Goal: Task Accomplishment & Management: Complete application form

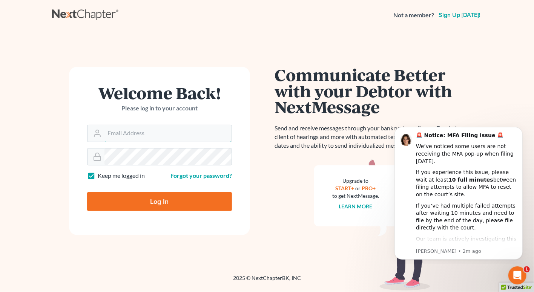
type input "[PERSON_NAME][EMAIL_ADDRESS][DOMAIN_NAME]"
click at [151, 199] on input "Log In" at bounding box center [159, 201] width 145 height 19
type input "Thinking..."
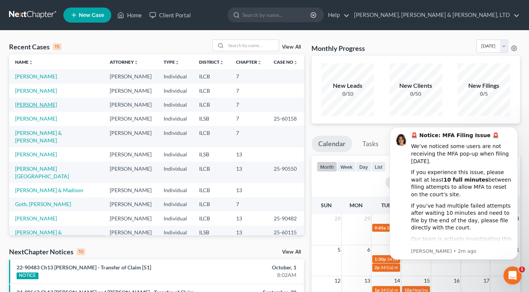
click at [37, 104] on link "Zytka, Erika" at bounding box center [36, 104] width 42 height 6
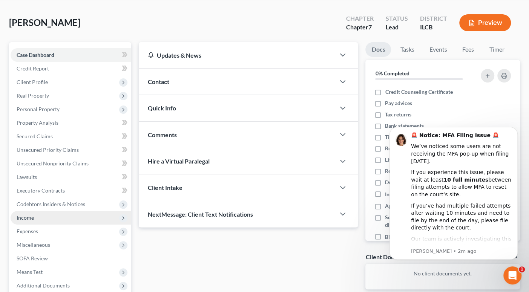
scroll to position [34, 0]
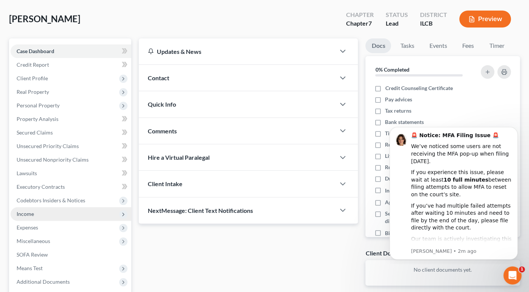
click at [29, 215] on span "Income" at bounding box center [25, 214] width 17 height 6
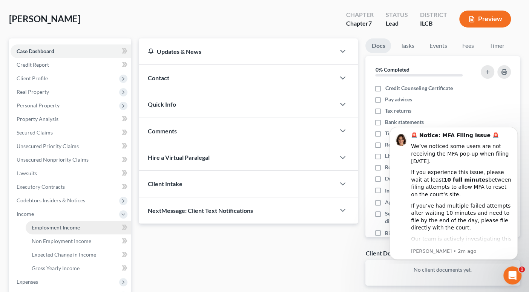
click at [55, 227] on span "Employment Income" at bounding box center [56, 228] width 48 height 6
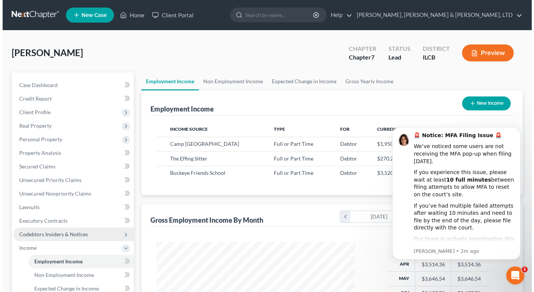
scroll to position [135, 214]
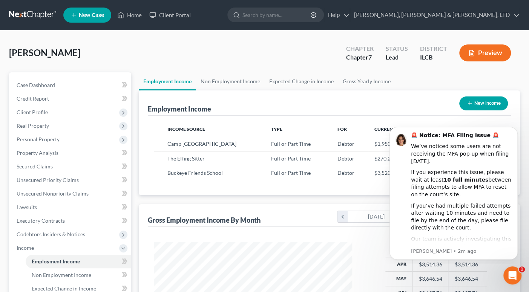
click at [476, 101] on button "New Income" at bounding box center [484, 104] width 49 height 14
select select "0"
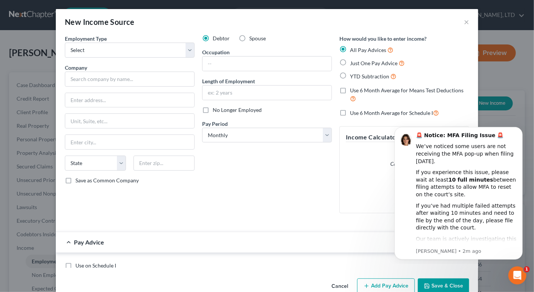
scroll to position [135, 215]
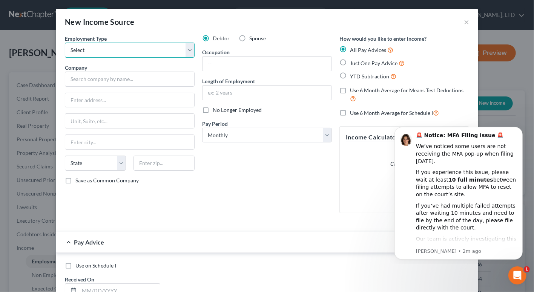
drag, startPoint x: 188, startPoint y: 50, endPoint x: 174, endPoint y: 51, distance: 14.0
click at [186, 50] on select "Select Full or Part Time Employment Self Employment" at bounding box center [130, 50] width 130 height 15
select select "0"
click at [65, 43] on select "Select Full or Part Time Employment Self Employment" at bounding box center [130, 50] width 130 height 15
click at [249, 37] on label "Spouse" at bounding box center [257, 39] width 17 height 8
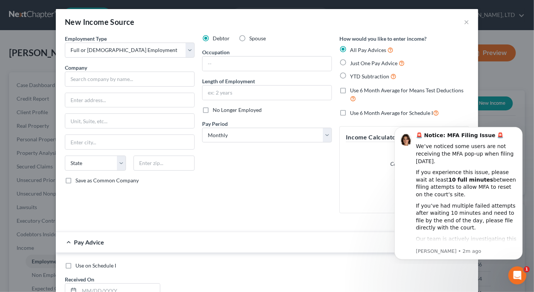
click at [252, 37] on input "Spouse" at bounding box center [254, 37] width 5 height 5
radio input "true"
click at [118, 79] on input "text" at bounding box center [130, 79] width 130 height 15
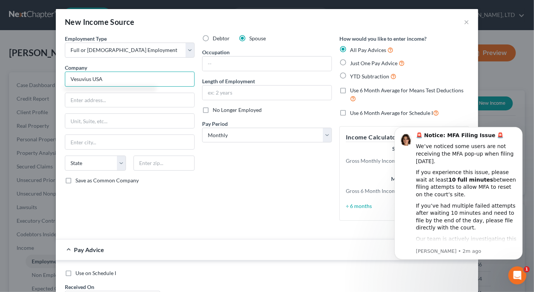
type input "Vesuvius USA"
type input "5510 77 Center Drive"
type input "Charlotte"
select select "28"
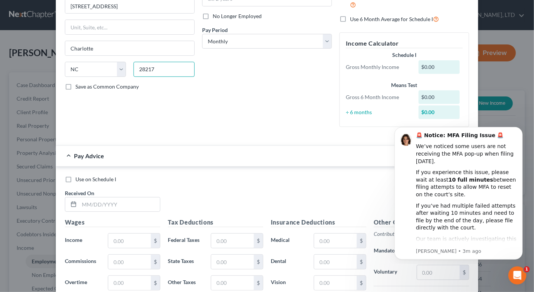
scroll to position [137, 0]
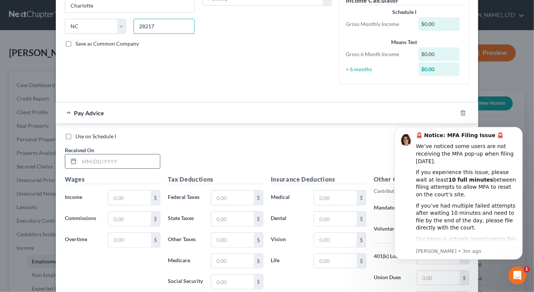
type input "28217"
click at [115, 161] on input "text" at bounding box center [119, 162] width 81 height 14
type input "03/31/2025"
click at [120, 194] on input "text" at bounding box center [129, 198] width 43 height 14
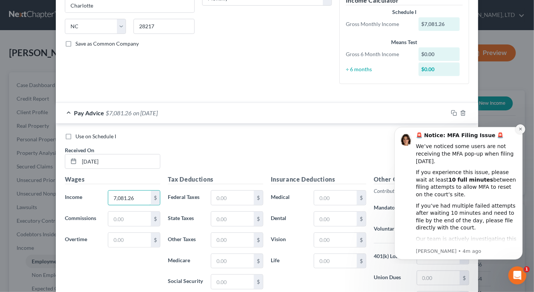
type input "7,081.26"
click at [519, 129] on icon "Dismiss notification" at bounding box center [520, 129] width 4 height 4
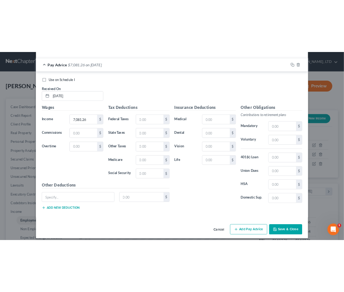
scroll to position [235, 0]
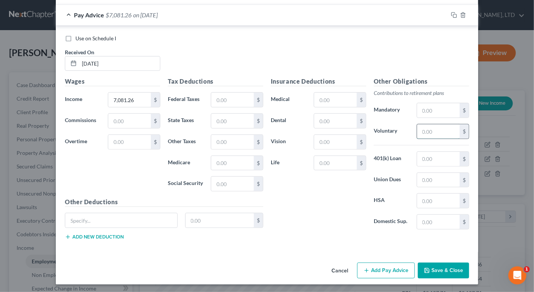
click at [430, 132] on input "text" at bounding box center [438, 132] width 43 height 14
type input "354.06"
click at [333, 119] on input "text" at bounding box center [335, 121] width 43 height 14
type input "13.07"
click at [324, 163] on input "text" at bounding box center [335, 163] width 43 height 14
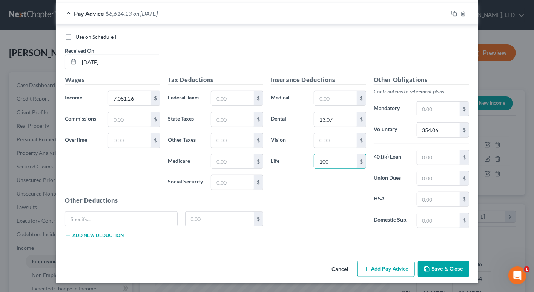
scroll to position [377188, 377107]
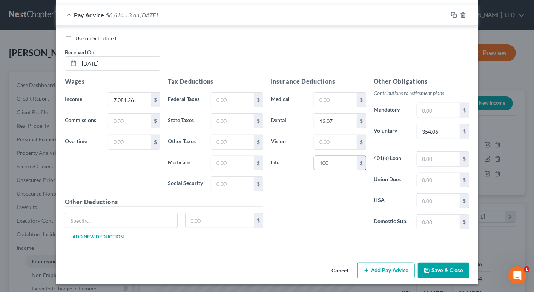
click at [334, 163] on input "100" at bounding box center [335, 163] width 43 height 14
type input "10.80"
click at [231, 97] on input "text" at bounding box center [232, 100] width 43 height 14
type input "738.98"
type input "321.13"
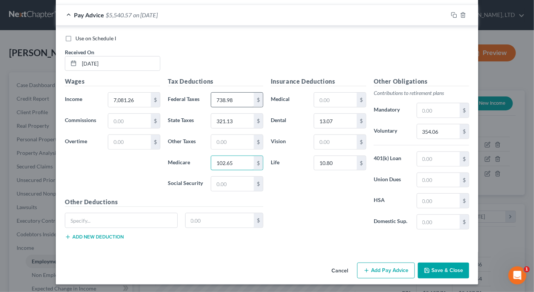
type input "102.65"
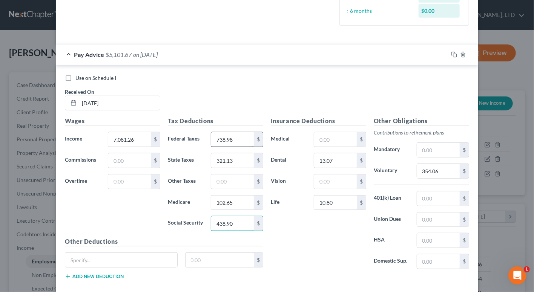
scroll to position [201, 0]
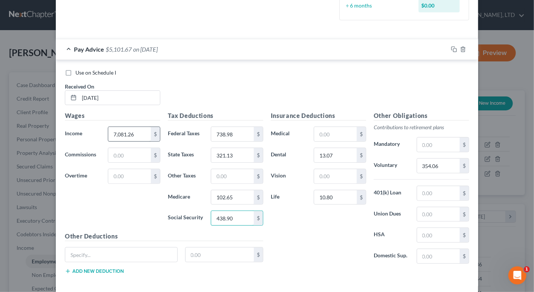
type input "438.90"
click at [132, 131] on input "7,081.26" at bounding box center [129, 134] width 43 height 14
type input "7"
type input "7,092.06"
click at [454, 49] on rect "button" at bounding box center [455, 50] width 3 height 3
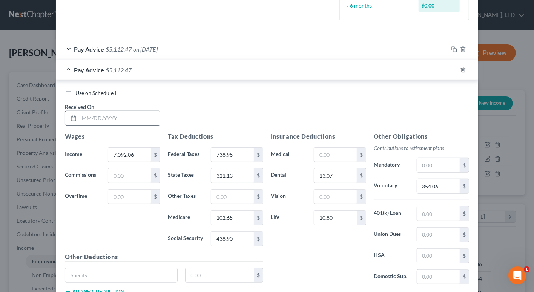
click at [136, 114] on input "text" at bounding box center [119, 118] width 81 height 14
type input "04/30/2025"
click at [439, 215] on input "text" at bounding box center [438, 214] width 43 height 14
type input "58.48"
click at [237, 215] on input "102.65" at bounding box center [232, 218] width 43 height 14
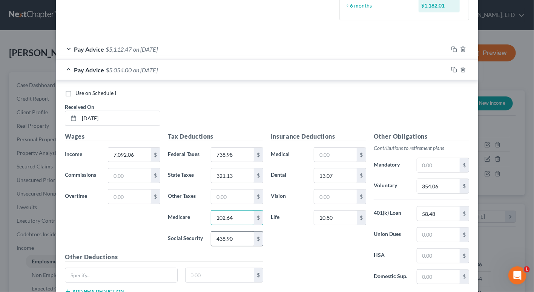
type input "102.64"
click at [235, 237] on input "438.90" at bounding box center [232, 239] width 43 height 14
type input "438.89"
click at [454, 70] on icon "button" at bounding box center [454, 70] width 6 height 6
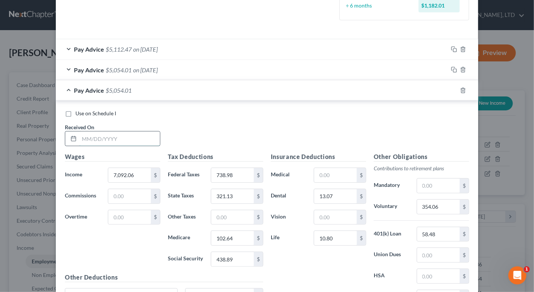
click at [117, 138] on input "text" at bounding box center [119, 139] width 81 height 14
type input "05/30/2025"
click at [243, 237] on input "102.64" at bounding box center [232, 238] width 43 height 14
type input "102.65"
click at [241, 260] on input "438.89" at bounding box center [232, 259] width 43 height 14
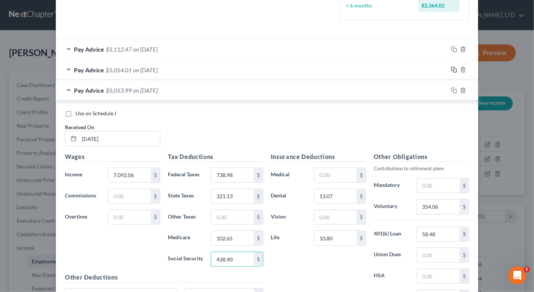
type input "438.90"
click at [451, 69] on icon "button" at bounding box center [454, 70] width 6 height 6
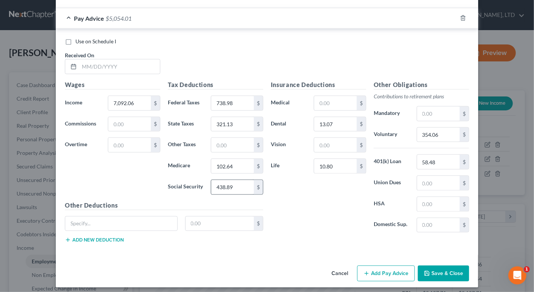
scroll to position [523, 0]
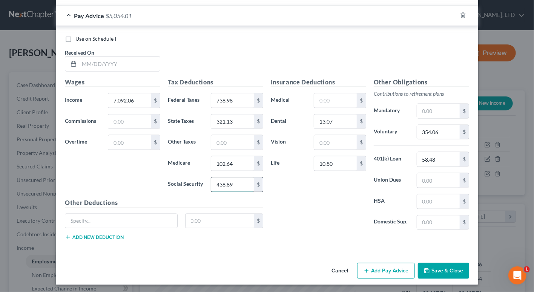
click at [237, 183] on input "438.89" at bounding box center [232, 185] width 43 height 14
type input "438.90"
click at [135, 62] on input "text" at bounding box center [119, 64] width 81 height 14
type input "06/30/2025"
click at [452, 15] on icon "button" at bounding box center [454, 15] width 6 height 6
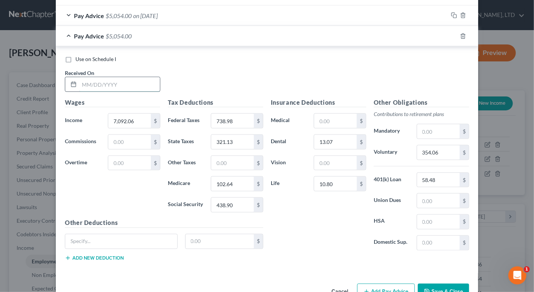
click at [120, 83] on input "text" at bounding box center [119, 84] width 81 height 14
type input "07/31/2025"
click at [454, 37] on rect "button" at bounding box center [455, 36] width 3 height 3
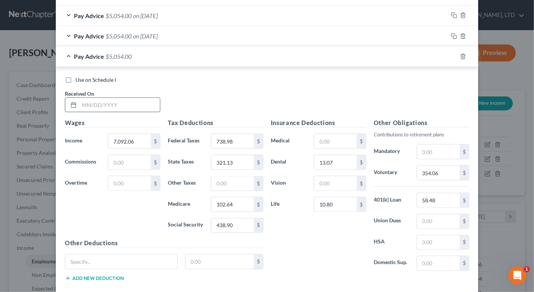
click at [137, 104] on input "text" at bounding box center [119, 105] width 81 height 14
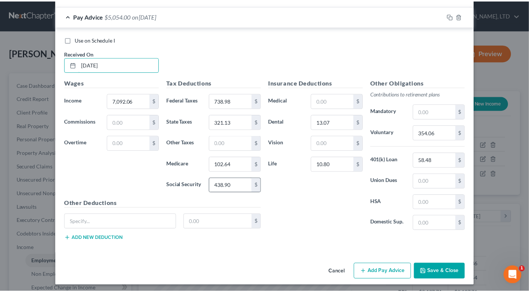
scroll to position [564, 0]
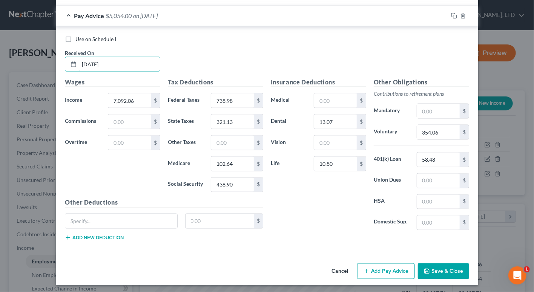
type input "08/29/2025"
click at [451, 269] on button "Save & Close" at bounding box center [443, 272] width 51 height 16
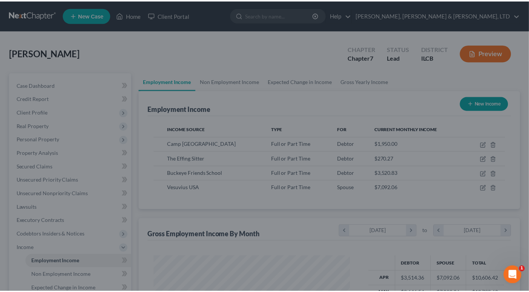
scroll to position [377188, 377109]
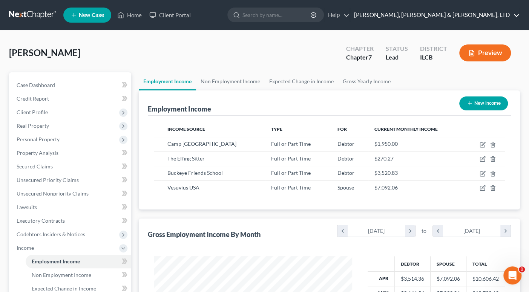
click at [474, 13] on link "Smith, Pappas & Jones, LTD" at bounding box center [435, 15] width 169 height 14
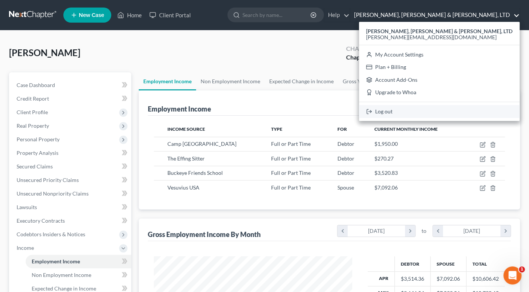
click at [464, 113] on link "Log out" at bounding box center [439, 111] width 161 height 13
